Goal: Information Seeking & Learning: Check status

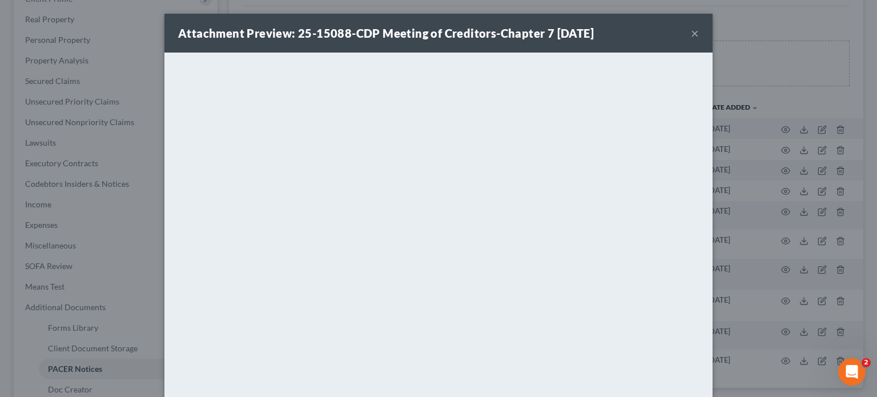
click at [691, 33] on button "×" at bounding box center [695, 33] width 8 height 14
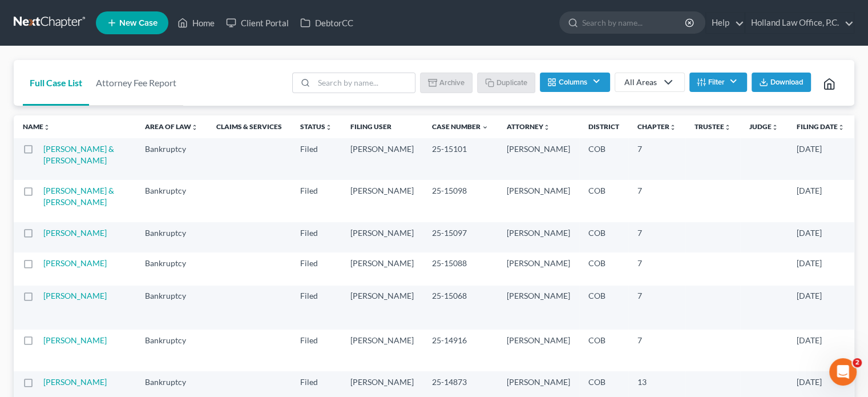
scroll to position [57, 0]
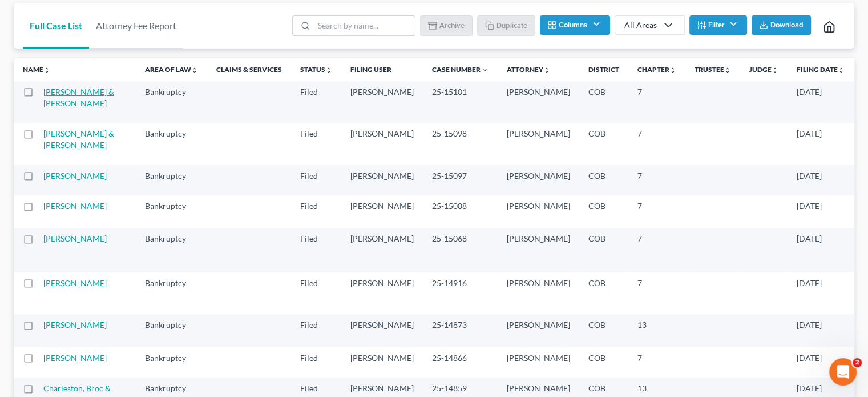
click at [66, 104] on link "Magallanes, Michael & Krista" at bounding box center [78, 97] width 71 height 21
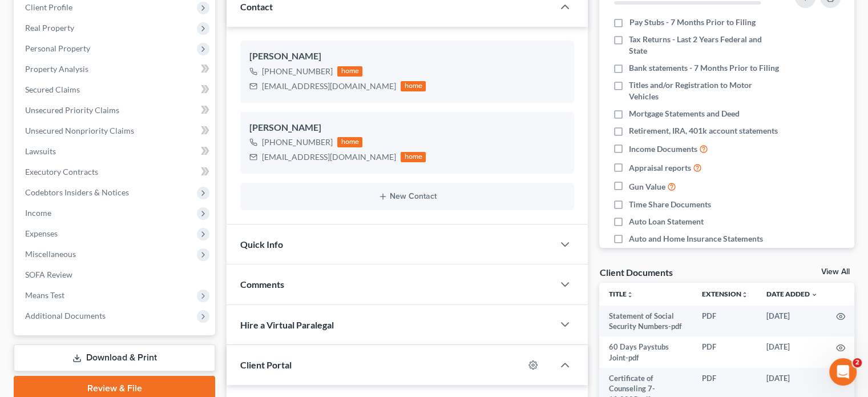
scroll to position [171, 0]
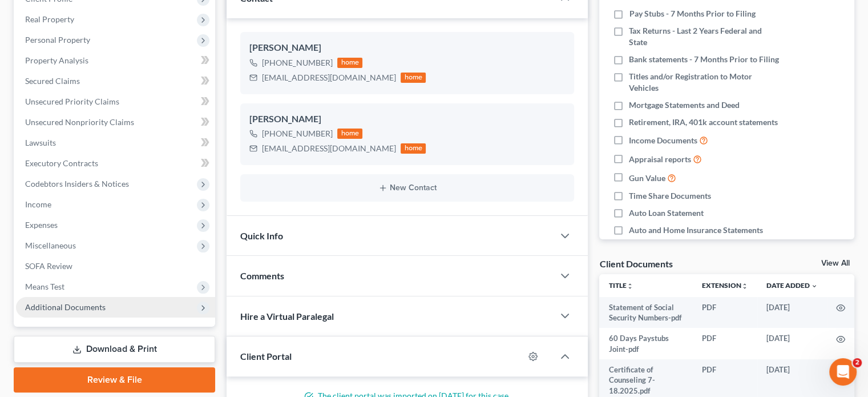
click at [71, 306] on span "Additional Documents" at bounding box center [65, 307] width 80 height 10
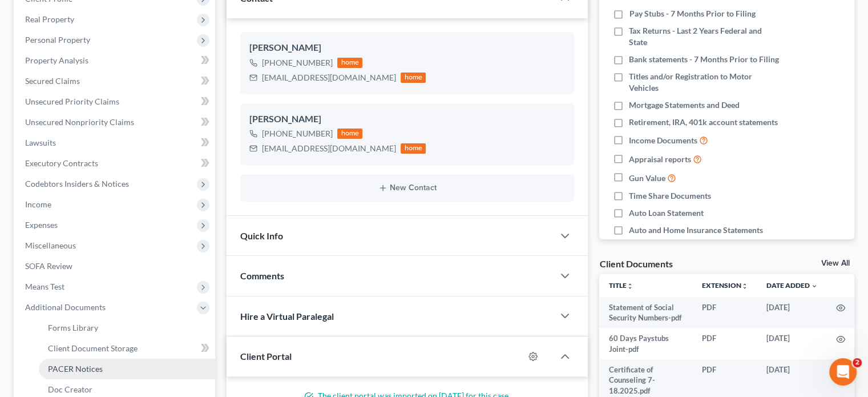
click at [68, 362] on link "PACER Notices" at bounding box center [127, 368] width 176 height 21
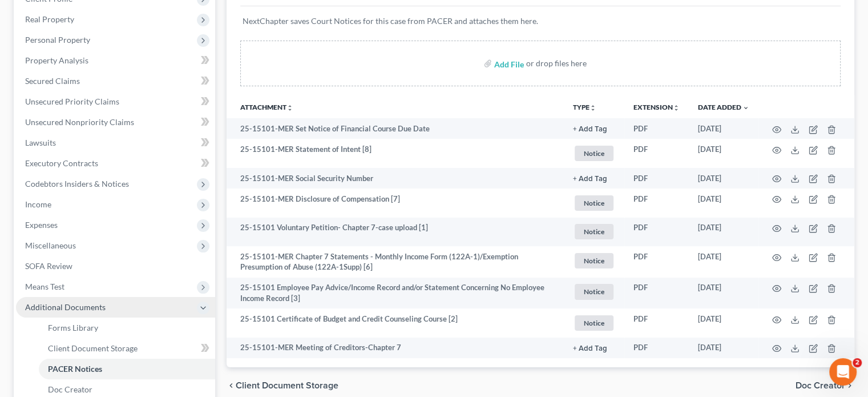
scroll to position [228, 0]
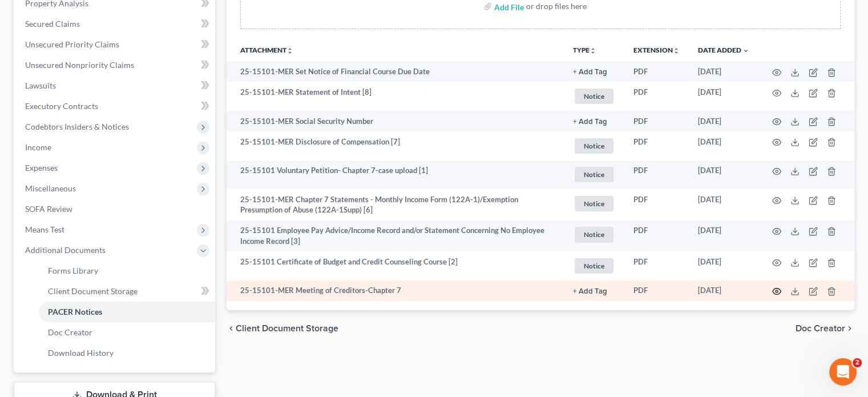
click at [775, 288] on icon "button" at bounding box center [777, 291] width 9 height 6
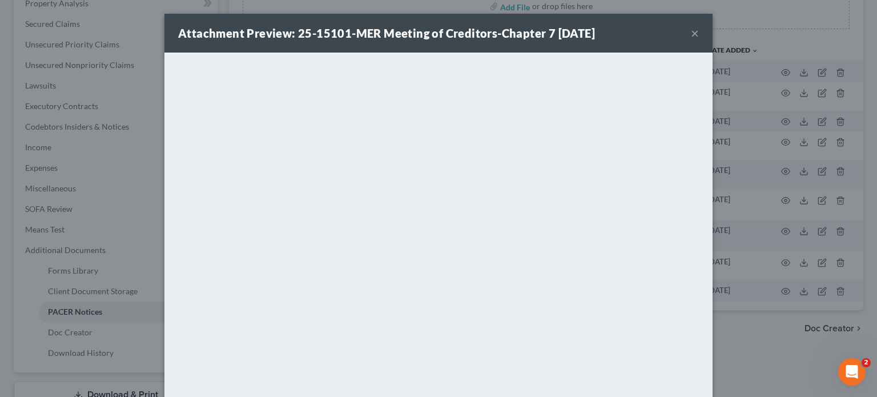
click at [691, 32] on button "×" at bounding box center [695, 33] width 8 height 14
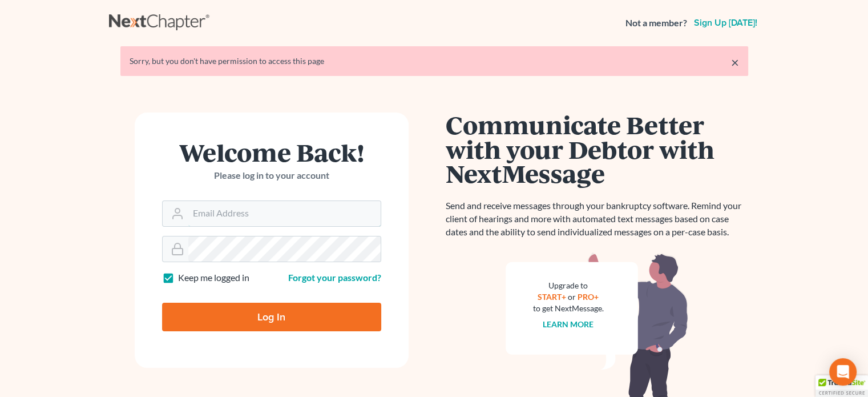
type input "[PERSON_NAME][EMAIL_ADDRESS][DOMAIN_NAME]"
click at [265, 312] on input "Log In" at bounding box center [271, 316] width 219 height 29
type input "Thinking..."
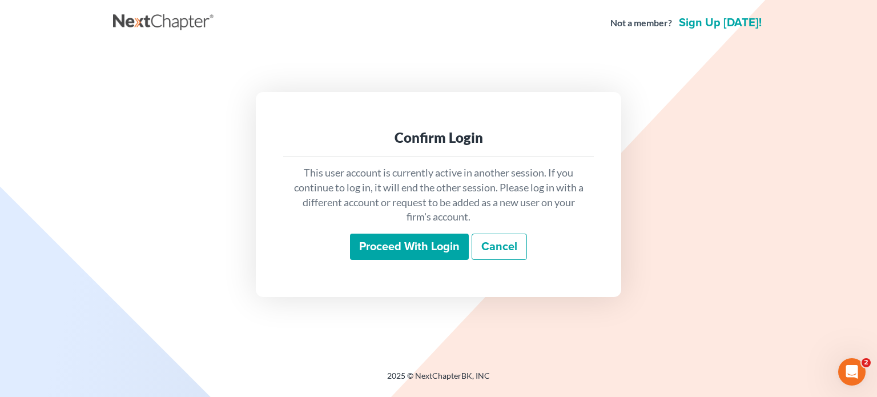
click at [461, 244] on input "Proceed with login" at bounding box center [409, 246] width 119 height 26
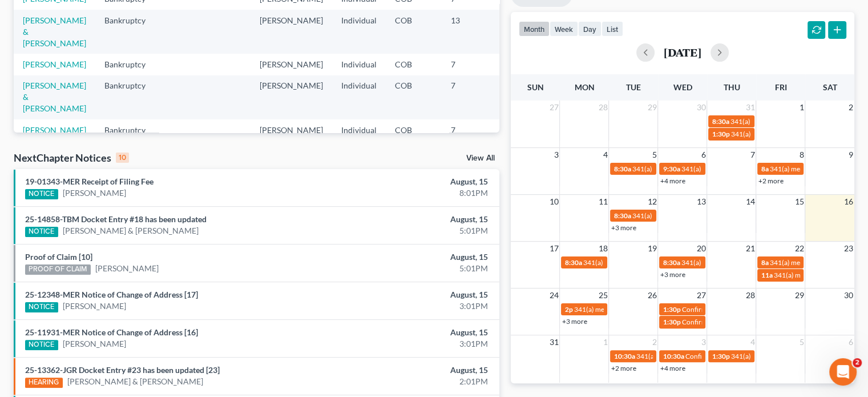
scroll to position [228, 0]
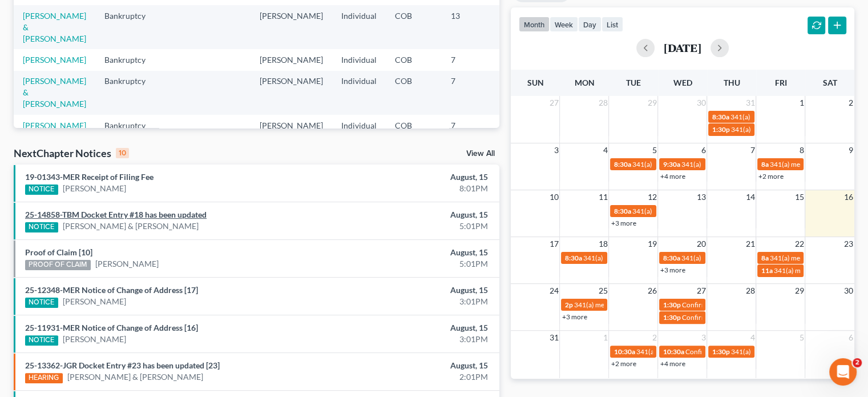
click at [164, 216] on link "25-14858-TBM Docket Entry #18 has been updated" at bounding box center [115, 214] width 181 height 10
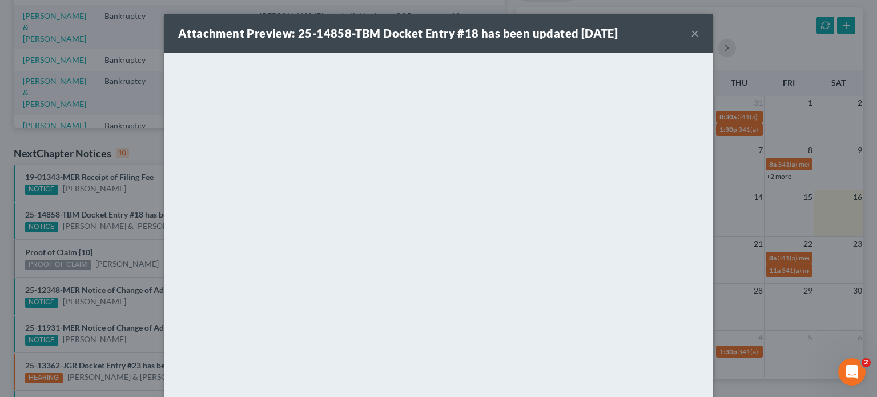
click at [691, 34] on button "×" at bounding box center [695, 33] width 8 height 14
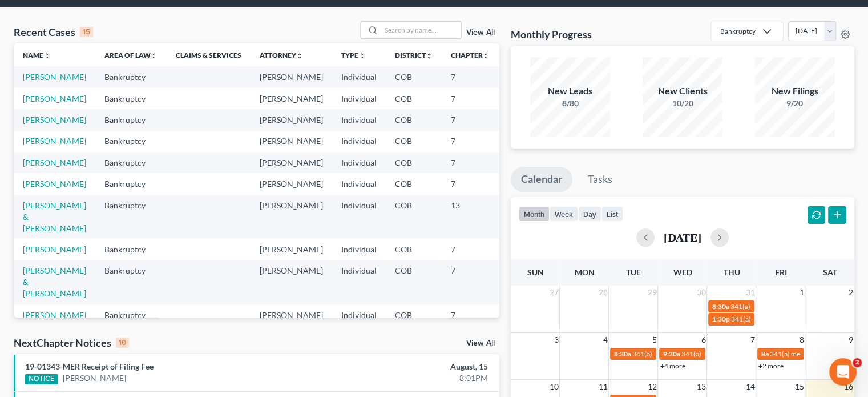
scroll to position [0, 0]
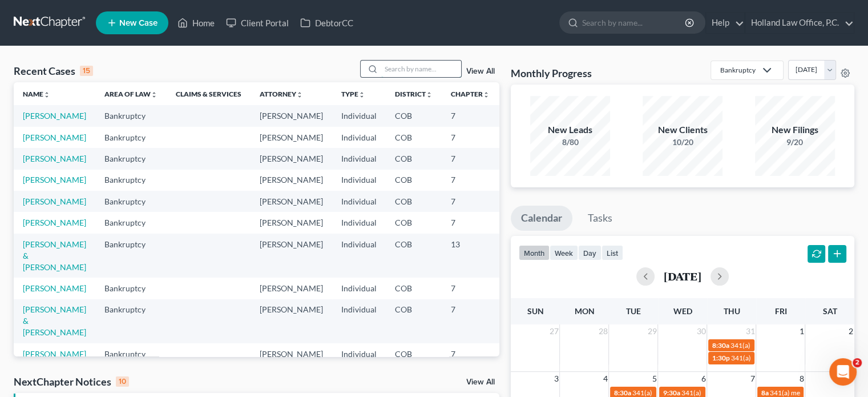
click at [422, 71] on input "search" at bounding box center [421, 68] width 80 height 17
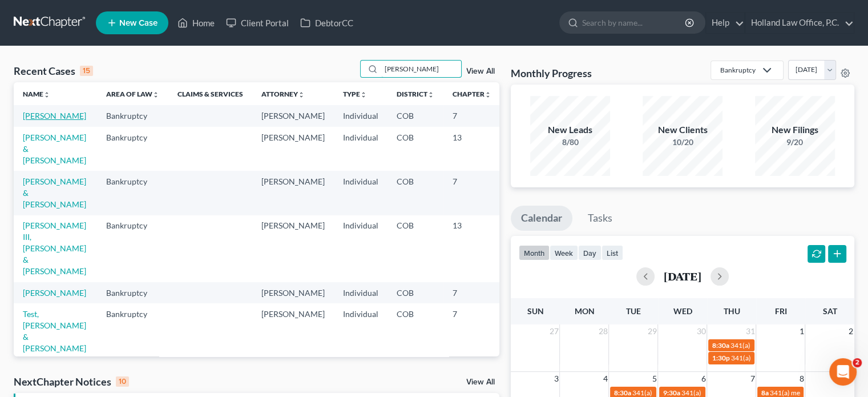
type input "sarah"
click at [36, 116] on link "Stelmack, Sarah" at bounding box center [54, 116] width 63 height 10
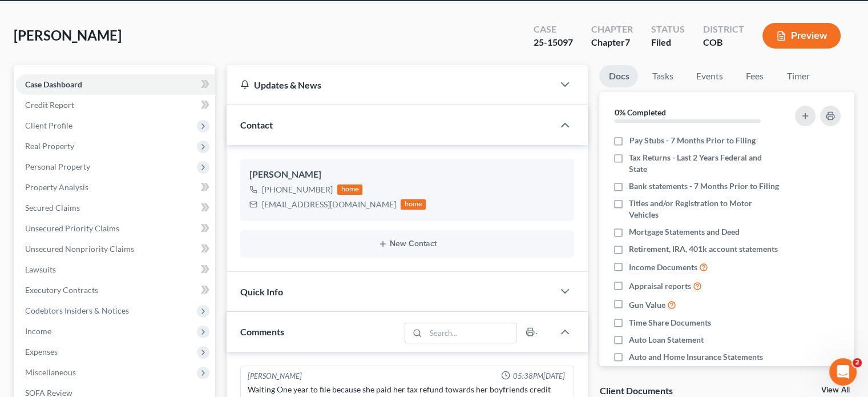
scroll to position [171, 0]
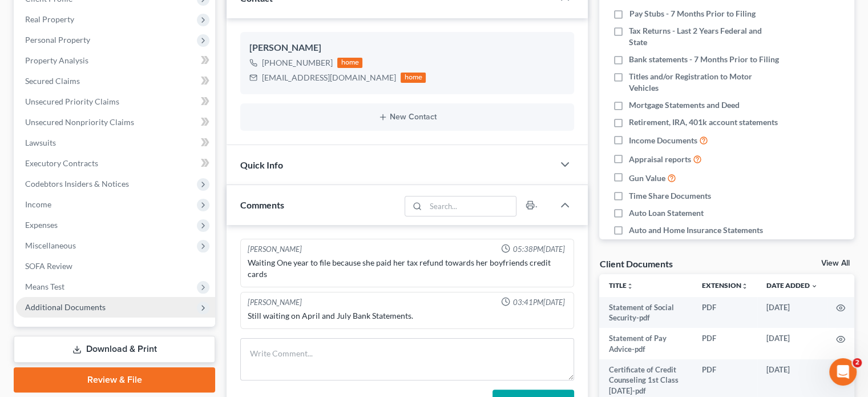
click at [94, 303] on span "Additional Documents" at bounding box center [65, 307] width 80 height 10
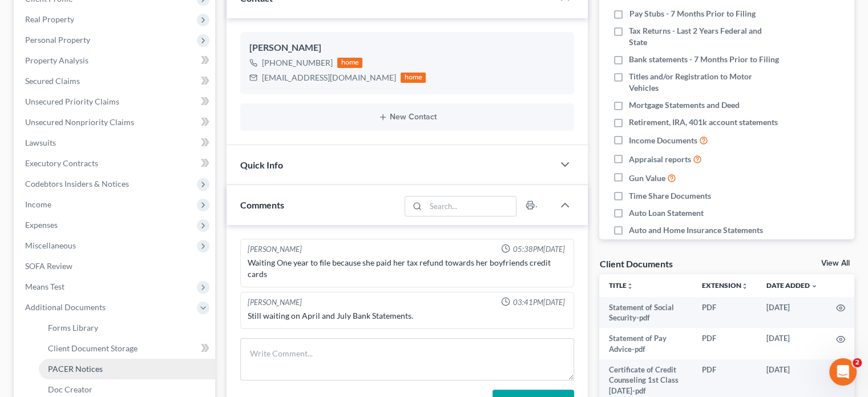
click at [81, 367] on span "PACER Notices" at bounding box center [75, 369] width 55 height 10
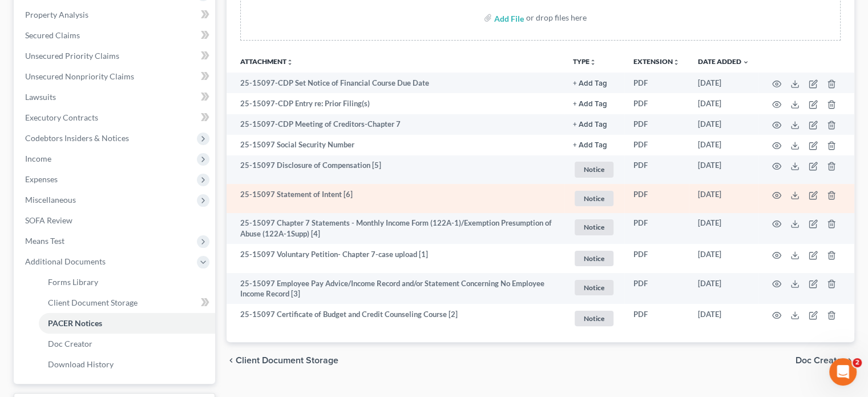
scroll to position [228, 0]
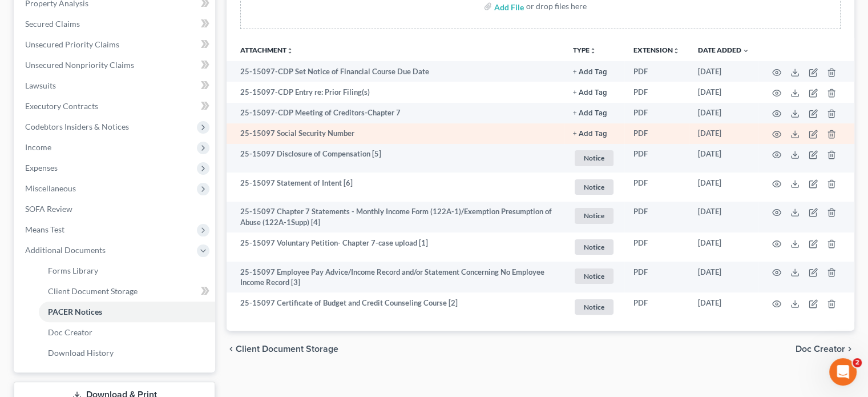
click at [597, 76] on button "+ Add Tag" at bounding box center [590, 71] width 34 height 7
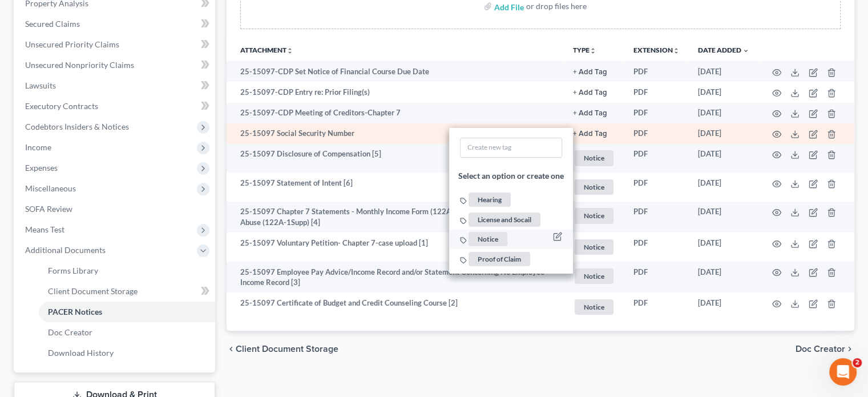
click at [486, 237] on span "Notice" at bounding box center [488, 239] width 39 height 14
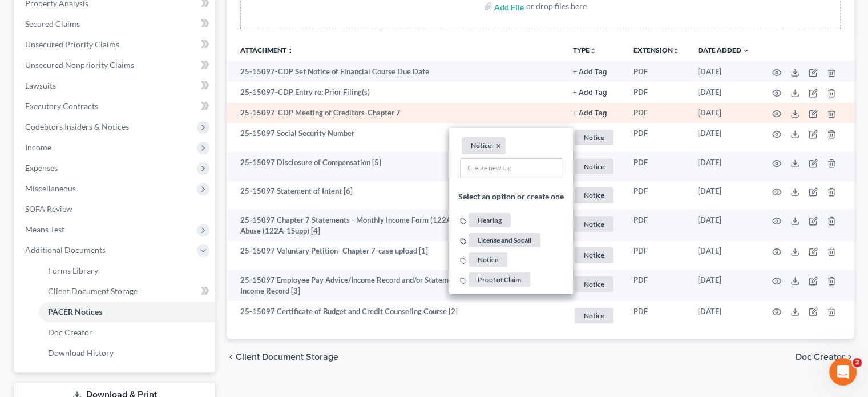
click at [585, 76] on button "+ Add Tag" at bounding box center [590, 71] width 34 height 7
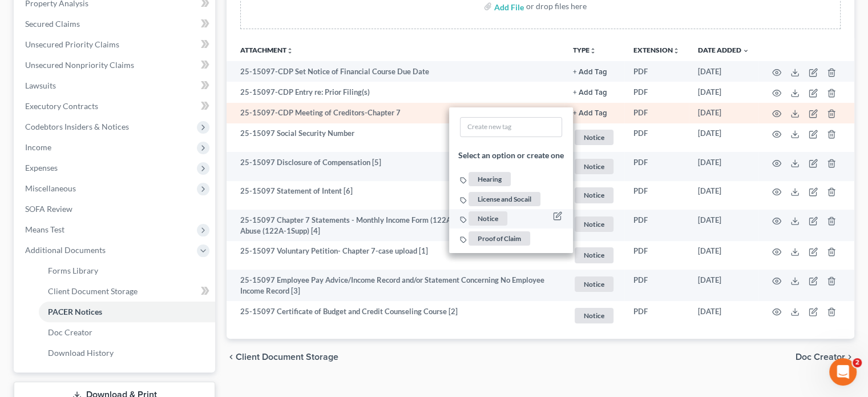
click at [499, 213] on span "Notice" at bounding box center [488, 219] width 39 height 14
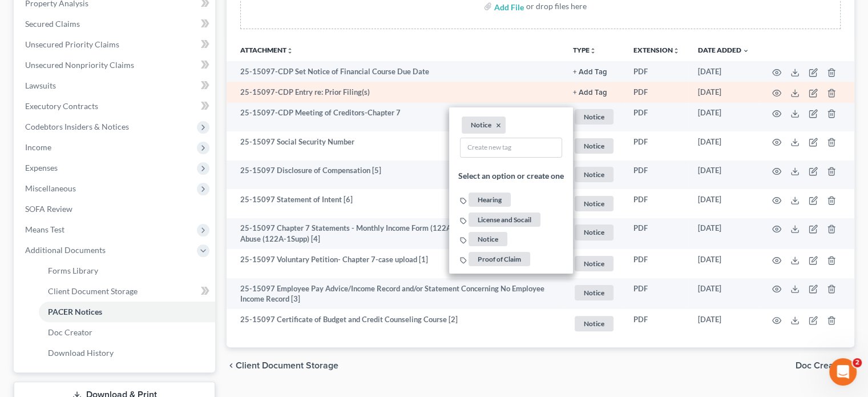
click at [589, 76] on button "+ Add Tag" at bounding box center [590, 71] width 34 height 7
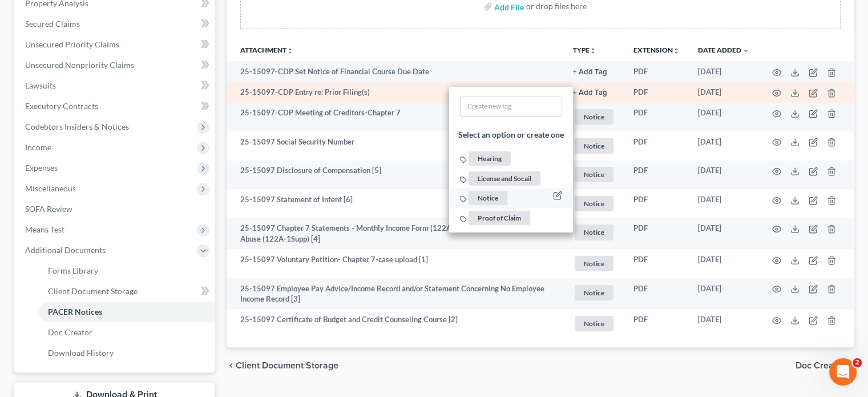
click at [496, 196] on span "Notice" at bounding box center [488, 198] width 39 height 14
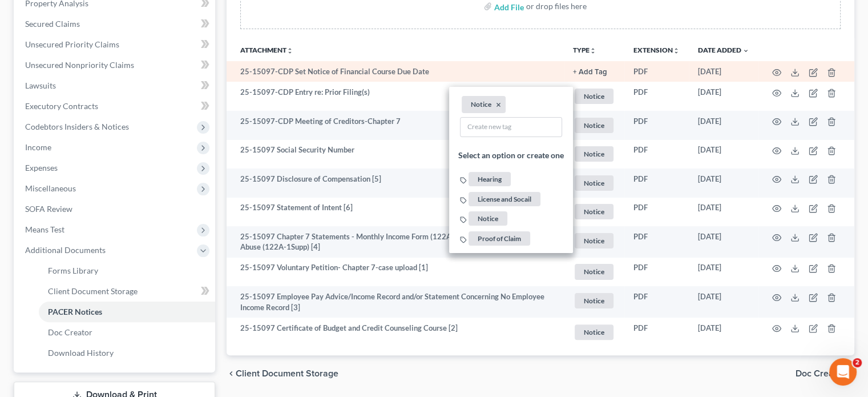
click at [602, 69] on button "+ Add Tag" at bounding box center [590, 71] width 34 height 7
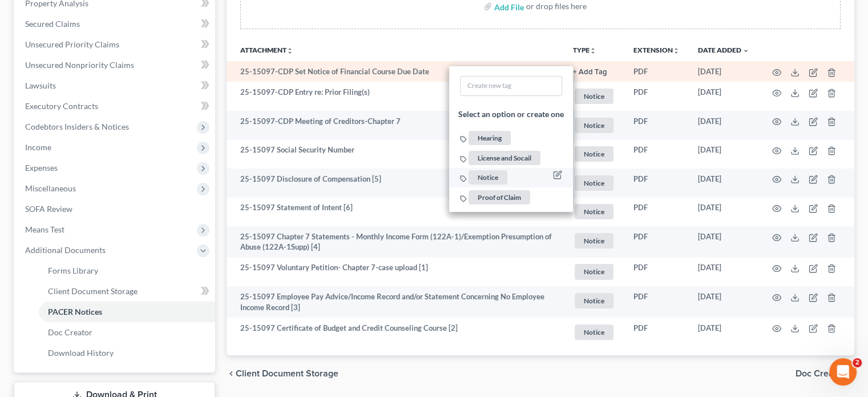
click at [498, 172] on span "Notice" at bounding box center [488, 177] width 39 height 14
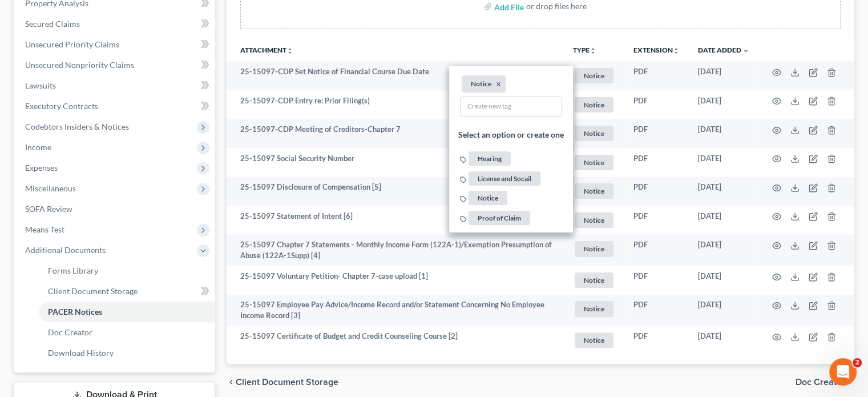
click at [554, 39] on th "Attachment unfold_more expand_more expand_less" at bounding box center [395, 49] width 337 height 23
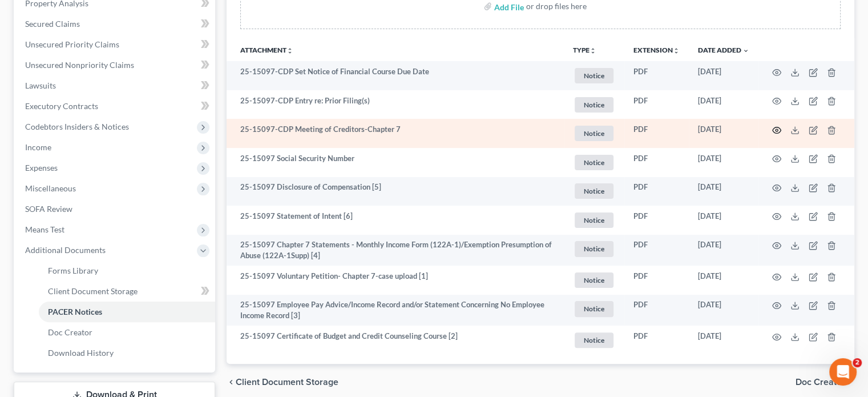
click at [774, 127] on icon "button" at bounding box center [777, 130] width 9 height 6
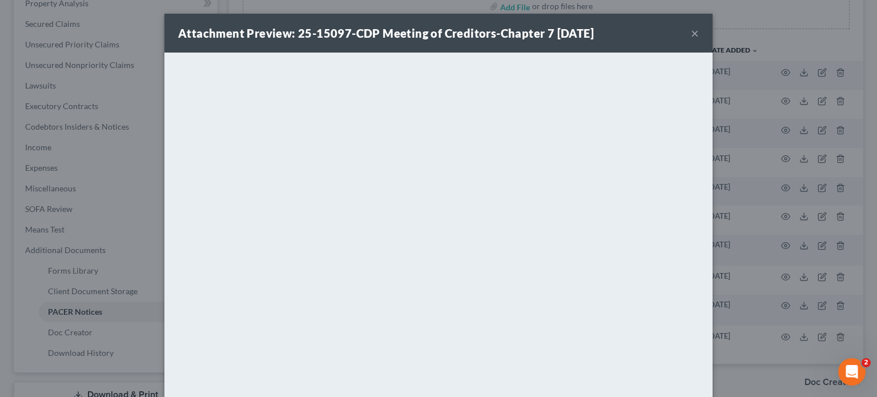
click at [693, 33] on button "×" at bounding box center [695, 33] width 8 height 14
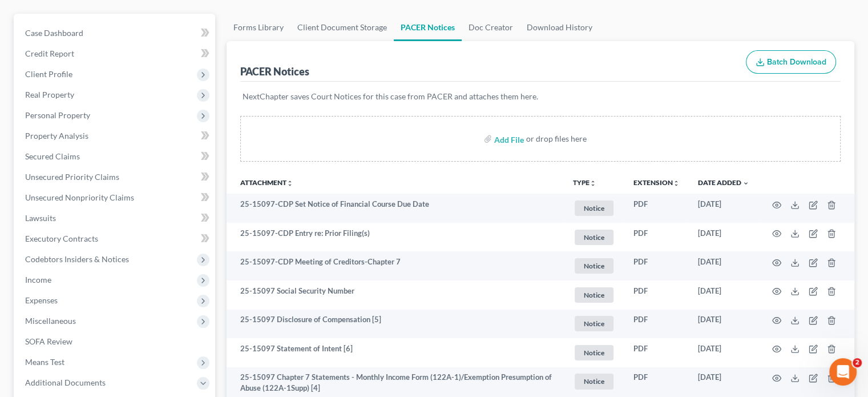
scroll to position [0, 0]
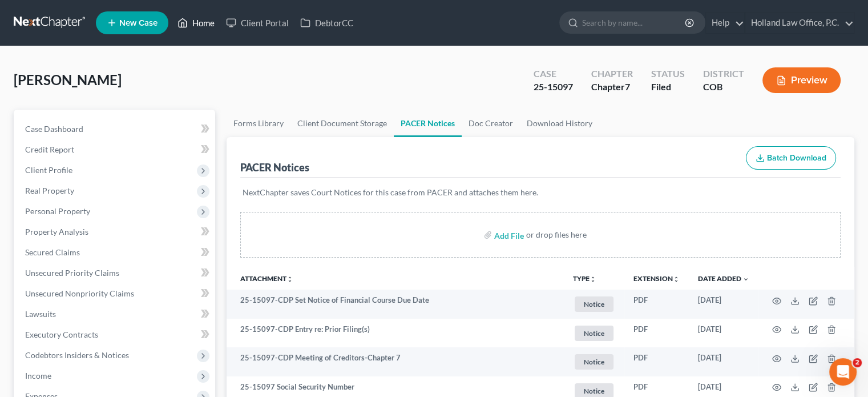
click at [205, 18] on link "Home" at bounding box center [196, 23] width 49 height 21
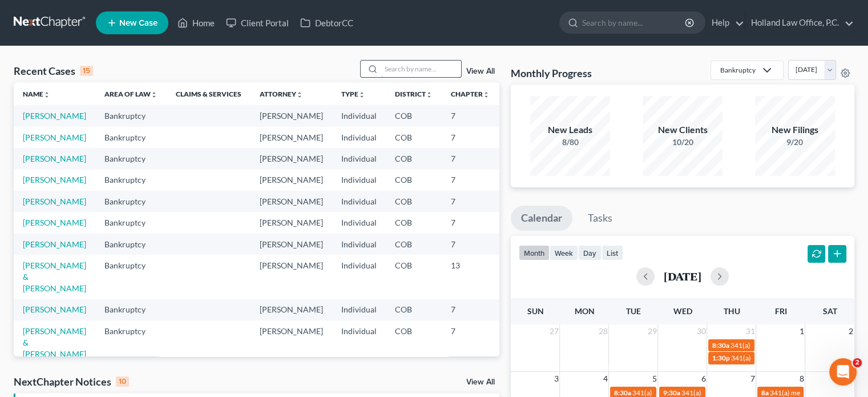
click at [385, 67] on input "search" at bounding box center [421, 68] width 80 height 17
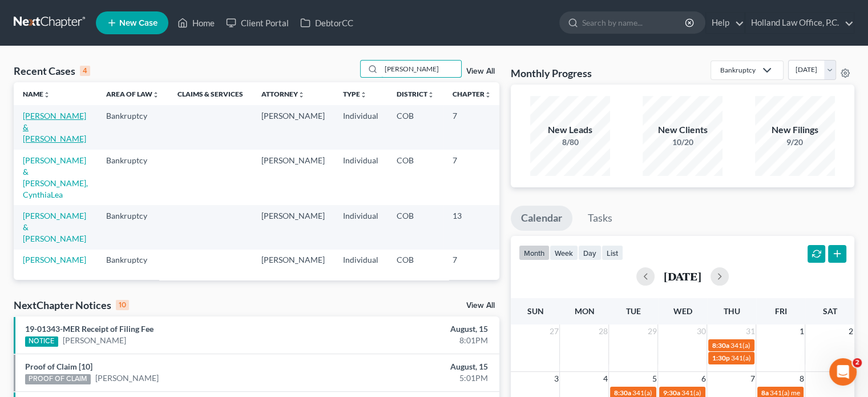
type input "vincent"
click at [32, 124] on link "[PERSON_NAME] & [PERSON_NAME]" at bounding box center [54, 127] width 63 height 33
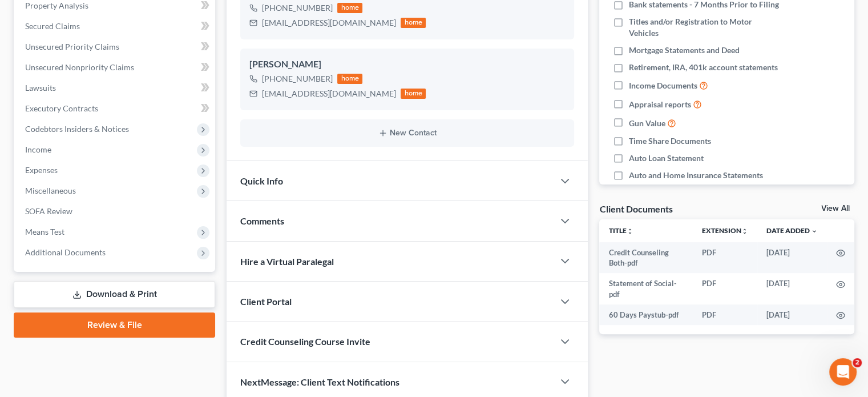
scroll to position [228, 0]
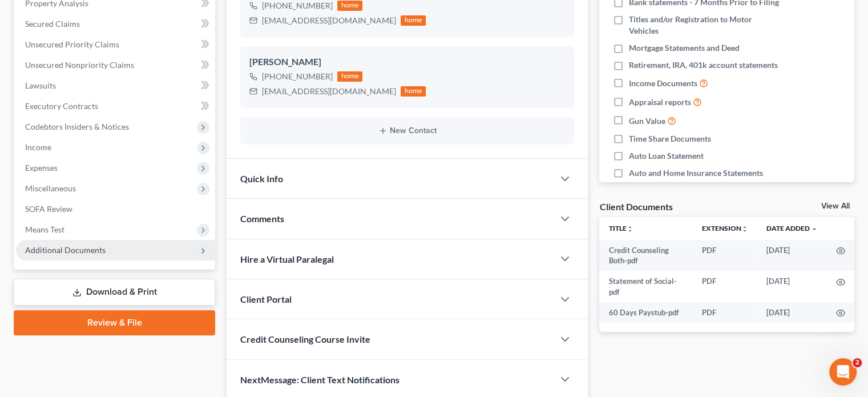
click at [54, 246] on span "Additional Documents" at bounding box center [65, 250] width 80 height 10
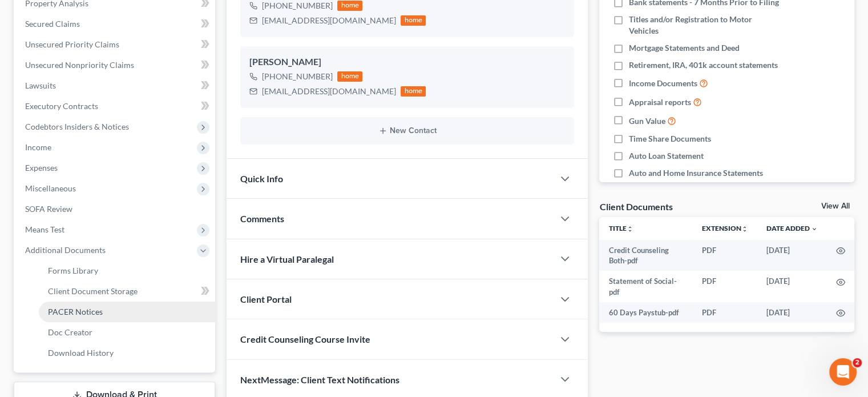
click at [86, 312] on span "PACER Notices" at bounding box center [75, 311] width 55 height 10
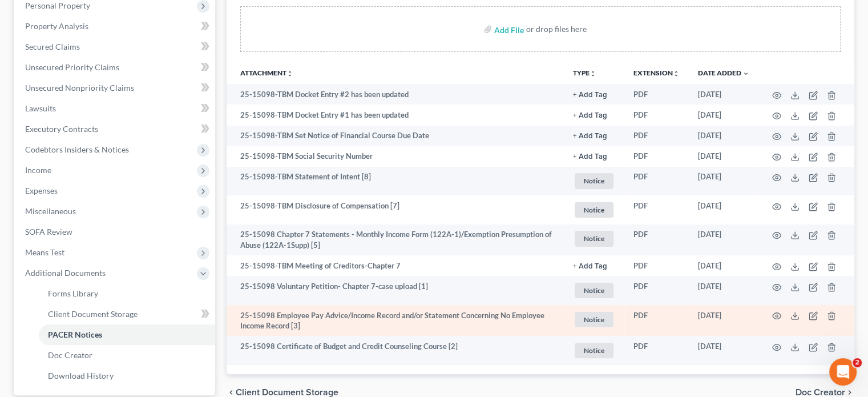
scroll to position [197, 0]
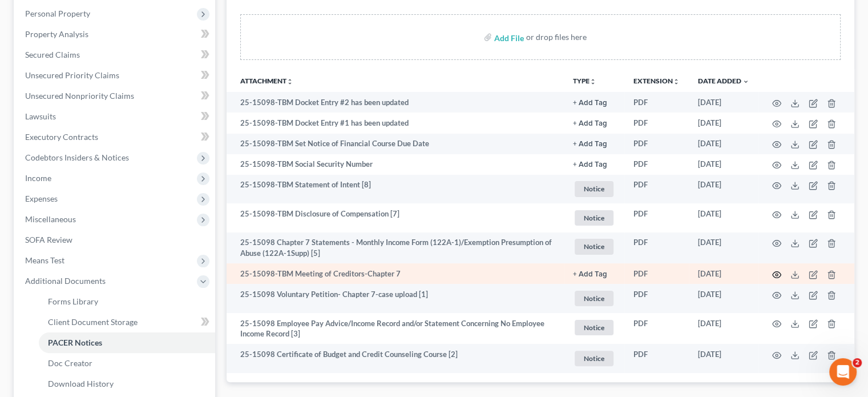
click at [776, 275] on circle "button" at bounding box center [777, 274] width 2 height 2
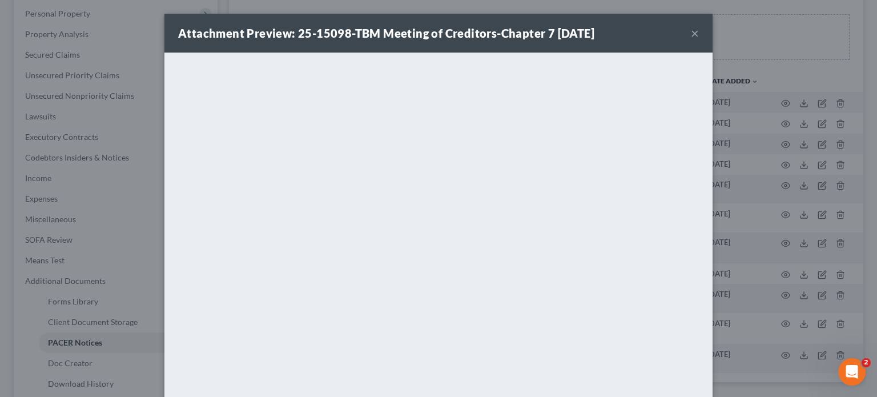
click at [691, 34] on button "×" at bounding box center [695, 33] width 8 height 14
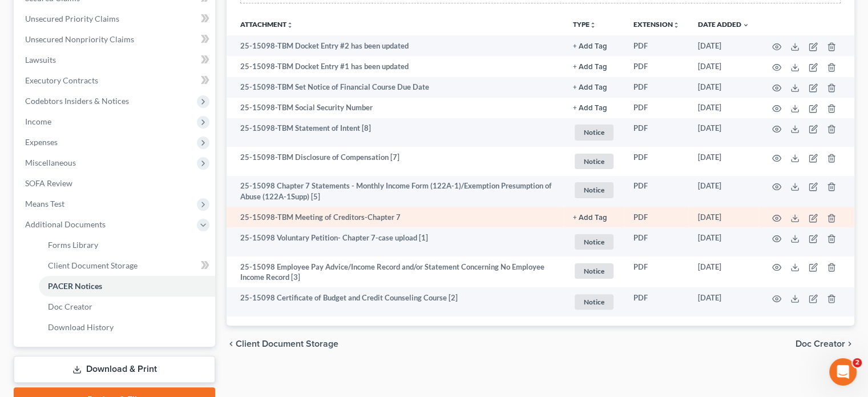
scroll to position [255, 0]
click at [773, 216] on icon "button" at bounding box center [777, 217] width 9 height 6
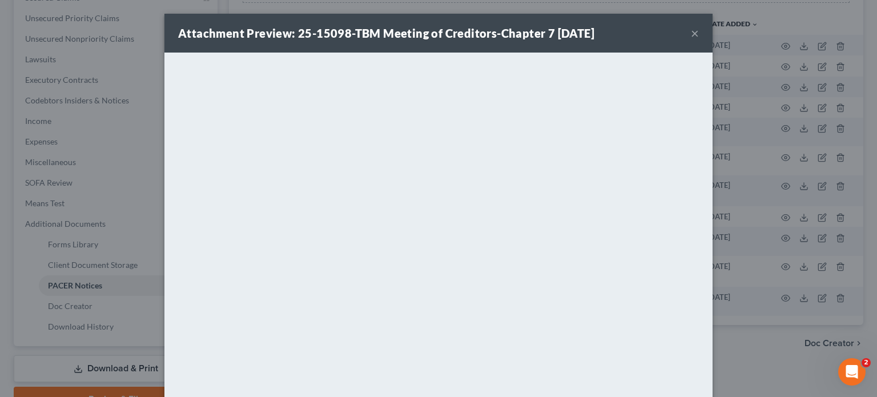
click at [692, 30] on button "×" at bounding box center [695, 33] width 8 height 14
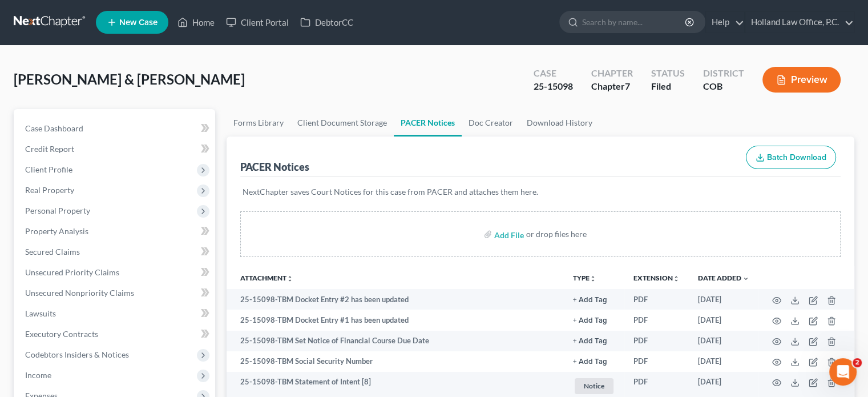
scroll to position [0, 0]
click at [197, 24] on link "Home" at bounding box center [196, 23] width 49 height 21
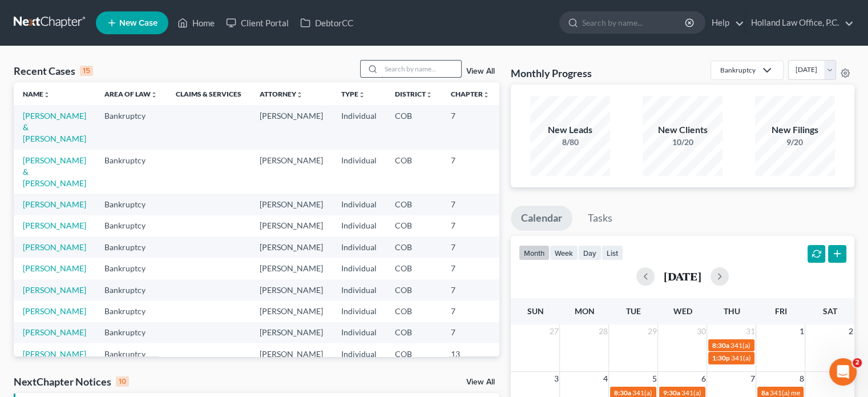
click at [406, 70] on input "search" at bounding box center [421, 68] width 80 height 17
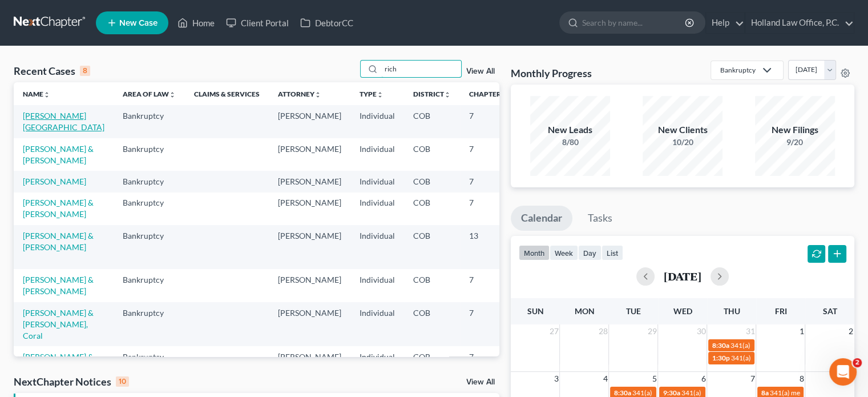
type input "rich"
click at [33, 114] on link "[PERSON_NAME][GEOGRAPHIC_DATA]" at bounding box center [64, 121] width 82 height 21
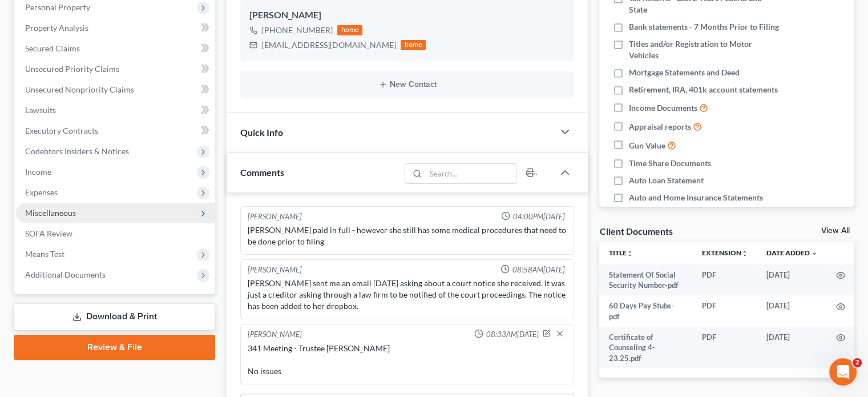
scroll to position [228, 0]
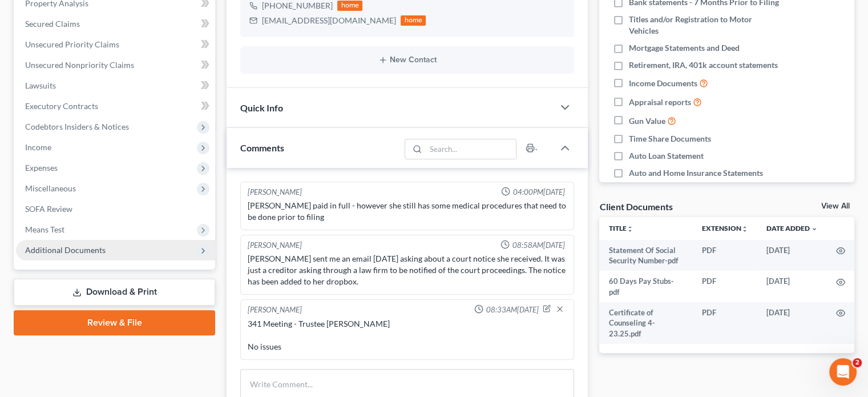
click at [65, 249] on span "Additional Documents" at bounding box center [65, 250] width 80 height 10
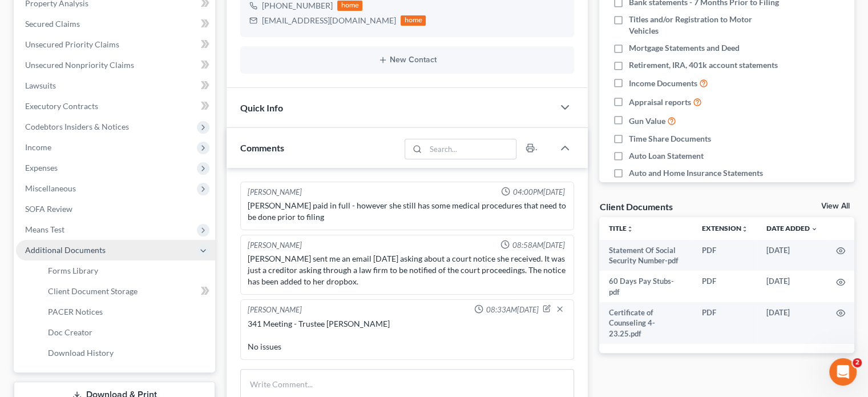
scroll to position [285, 0]
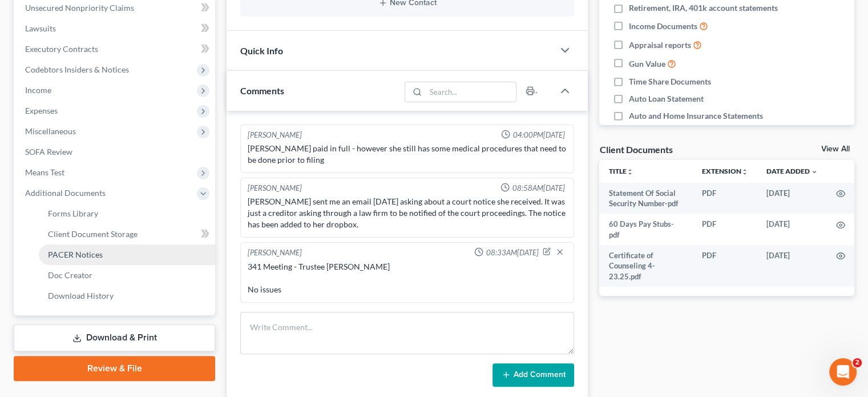
click at [92, 259] on link "PACER Notices" at bounding box center [127, 254] width 176 height 21
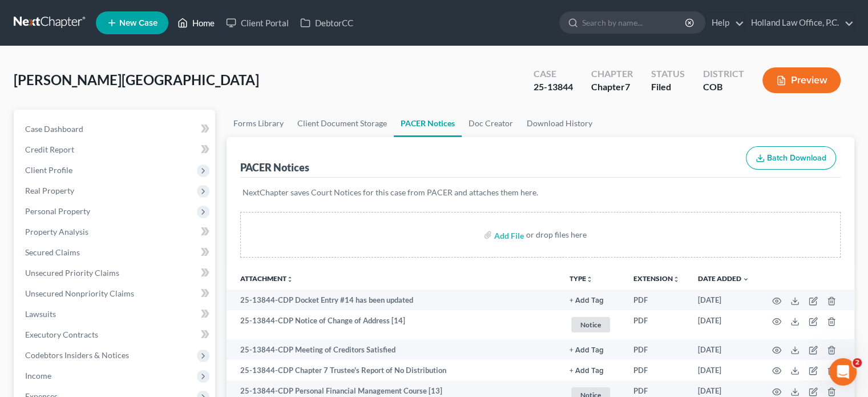
click at [207, 21] on link "Home" at bounding box center [196, 23] width 49 height 21
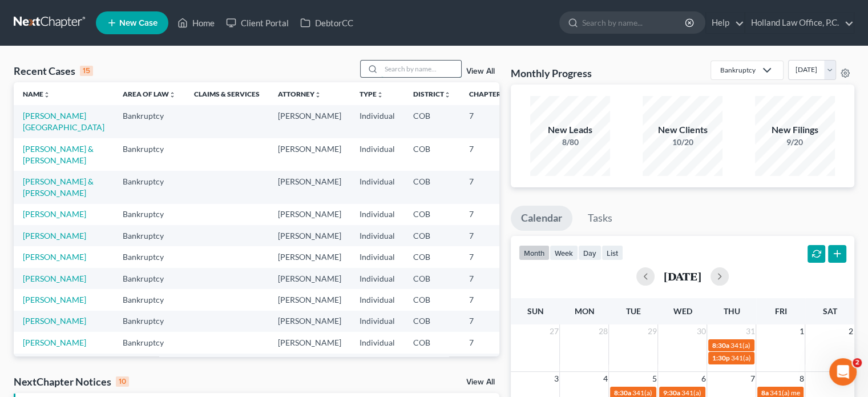
click at [391, 62] on input "search" at bounding box center [421, 68] width 80 height 17
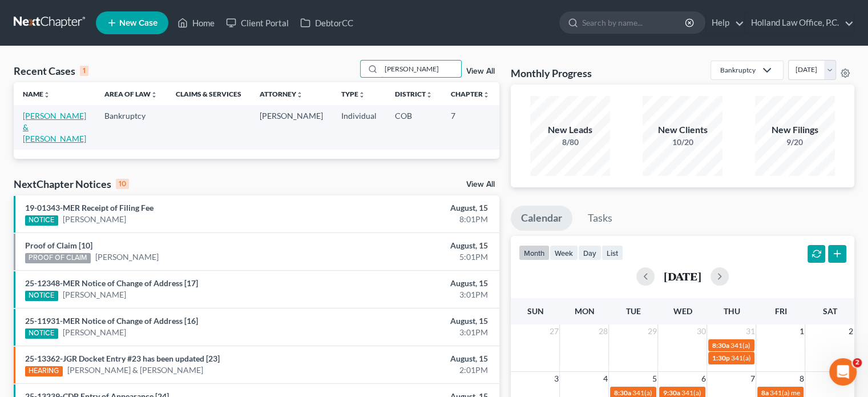
type input "mote"
drag, startPoint x: 29, startPoint y: 126, endPoint x: 32, endPoint y: 115, distance: 11.4
click at [29, 126] on link "[PERSON_NAME] & [PERSON_NAME]" at bounding box center [54, 127] width 63 height 33
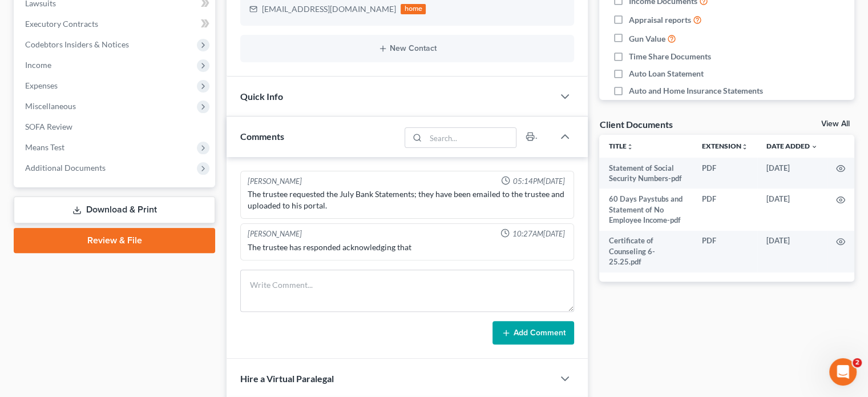
scroll to position [285, 0]
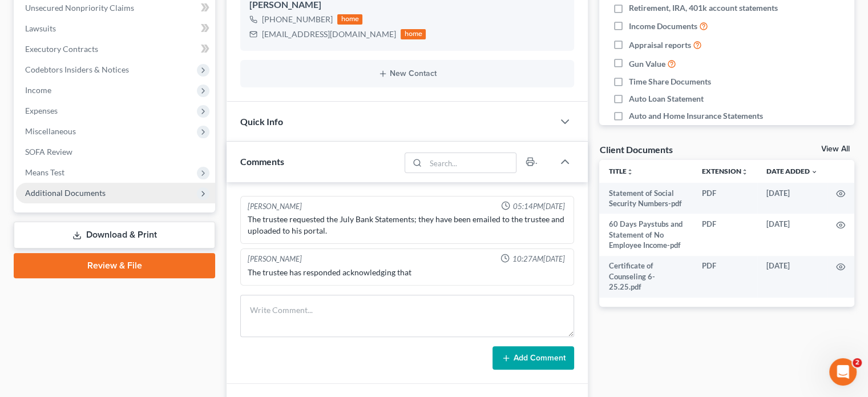
click at [108, 193] on span "Additional Documents" at bounding box center [115, 193] width 199 height 21
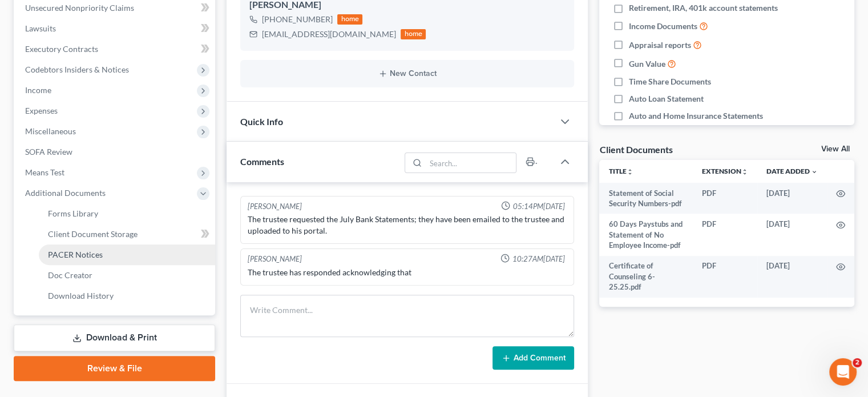
click at [87, 257] on span "PACER Notices" at bounding box center [75, 254] width 55 height 10
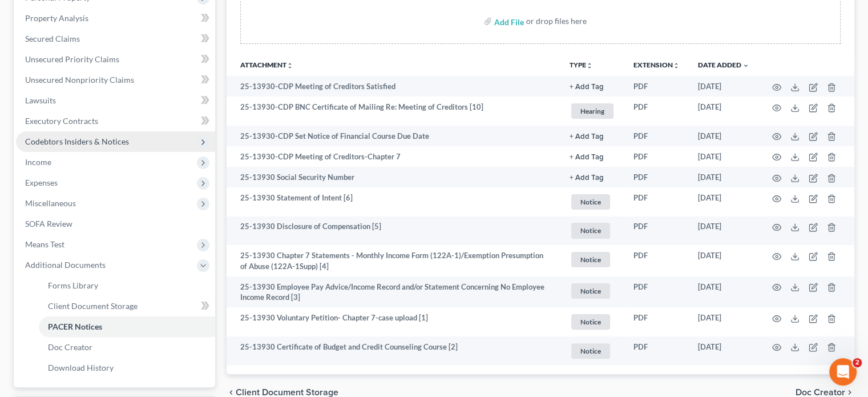
scroll to position [285, 0]
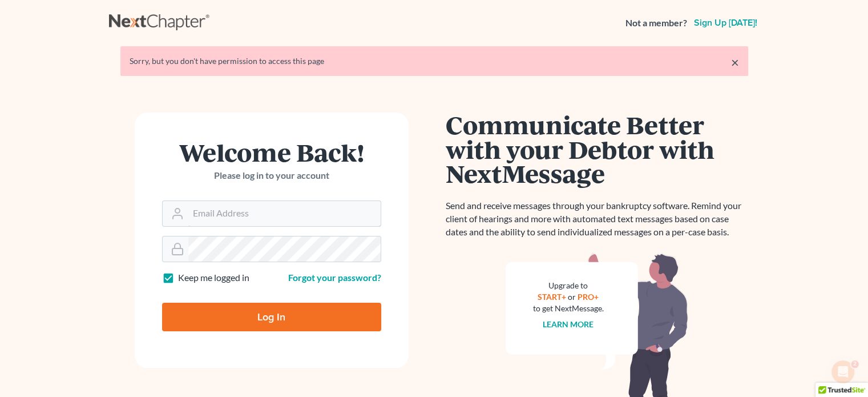
type input "[PERSON_NAME][EMAIL_ADDRESS][DOMAIN_NAME]"
click at [281, 308] on input "Log In" at bounding box center [271, 316] width 219 height 29
type input "Thinking..."
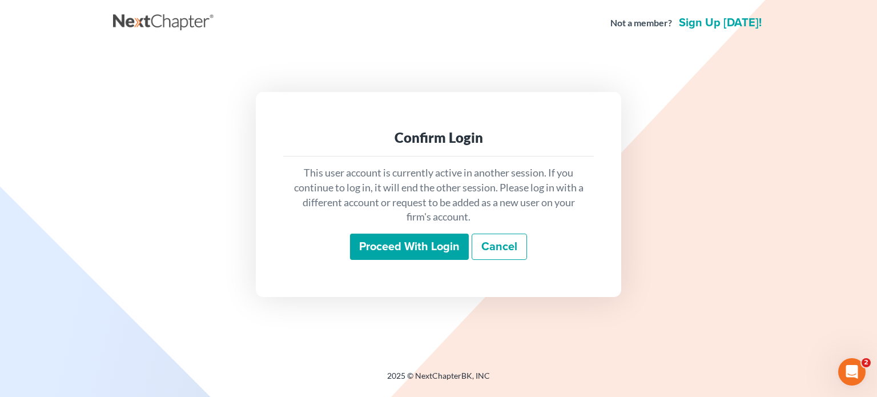
click at [397, 241] on input "Proceed with login" at bounding box center [409, 246] width 119 height 26
